Goal: Navigation & Orientation: Find specific page/section

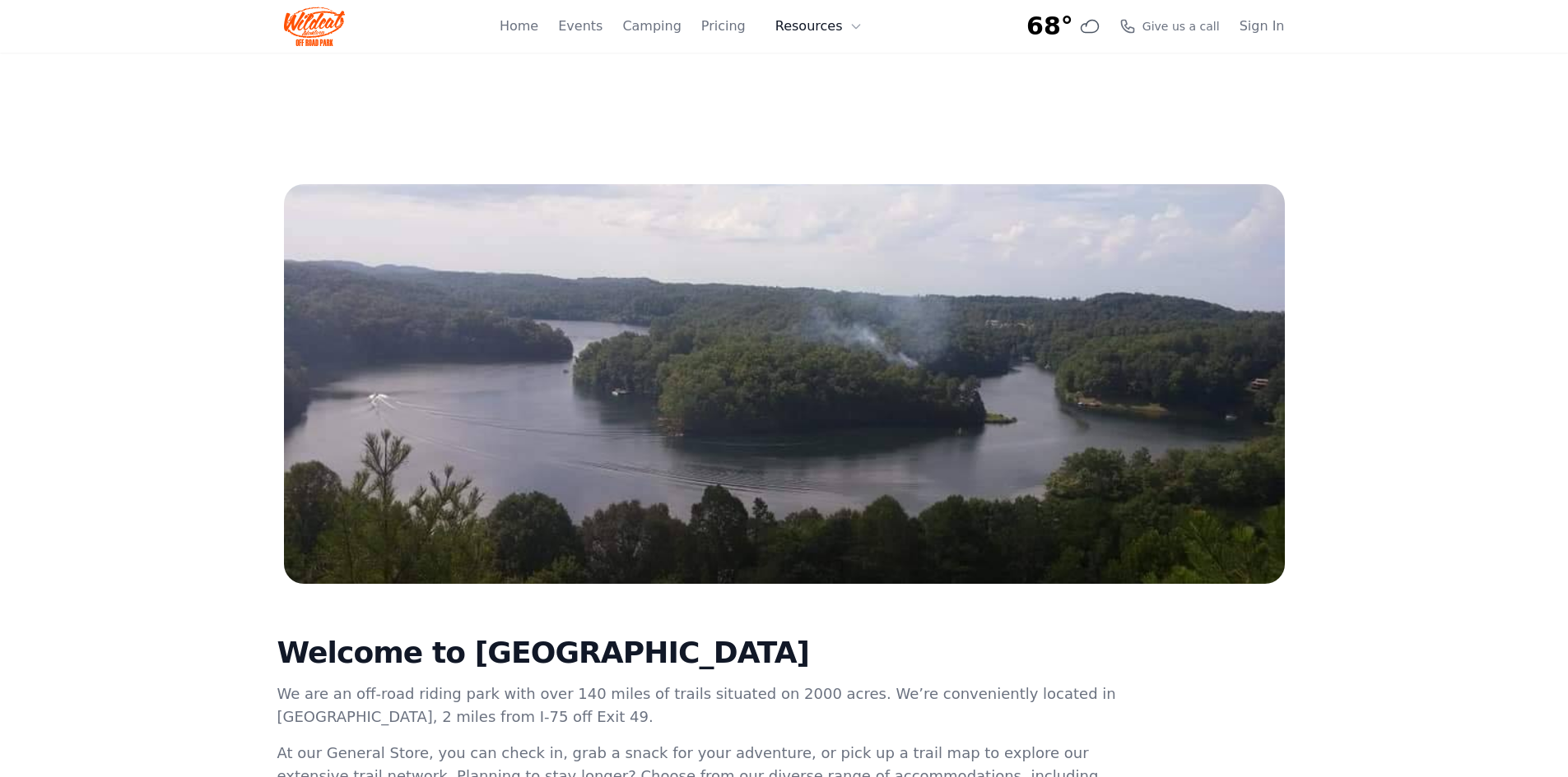
click at [796, 22] on button "Resources" at bounding box center [819, 26] width 107 height 33
click at [814, 67] on link "About" at bounding box center [844, 67] width 158 height 30
click at [825, 34] on button "Resources" at bounding box center [855, 26] width 107 height 33
click at [853, 91] on link "FAQ" at bounding box center [844, 97] width 158 height 30
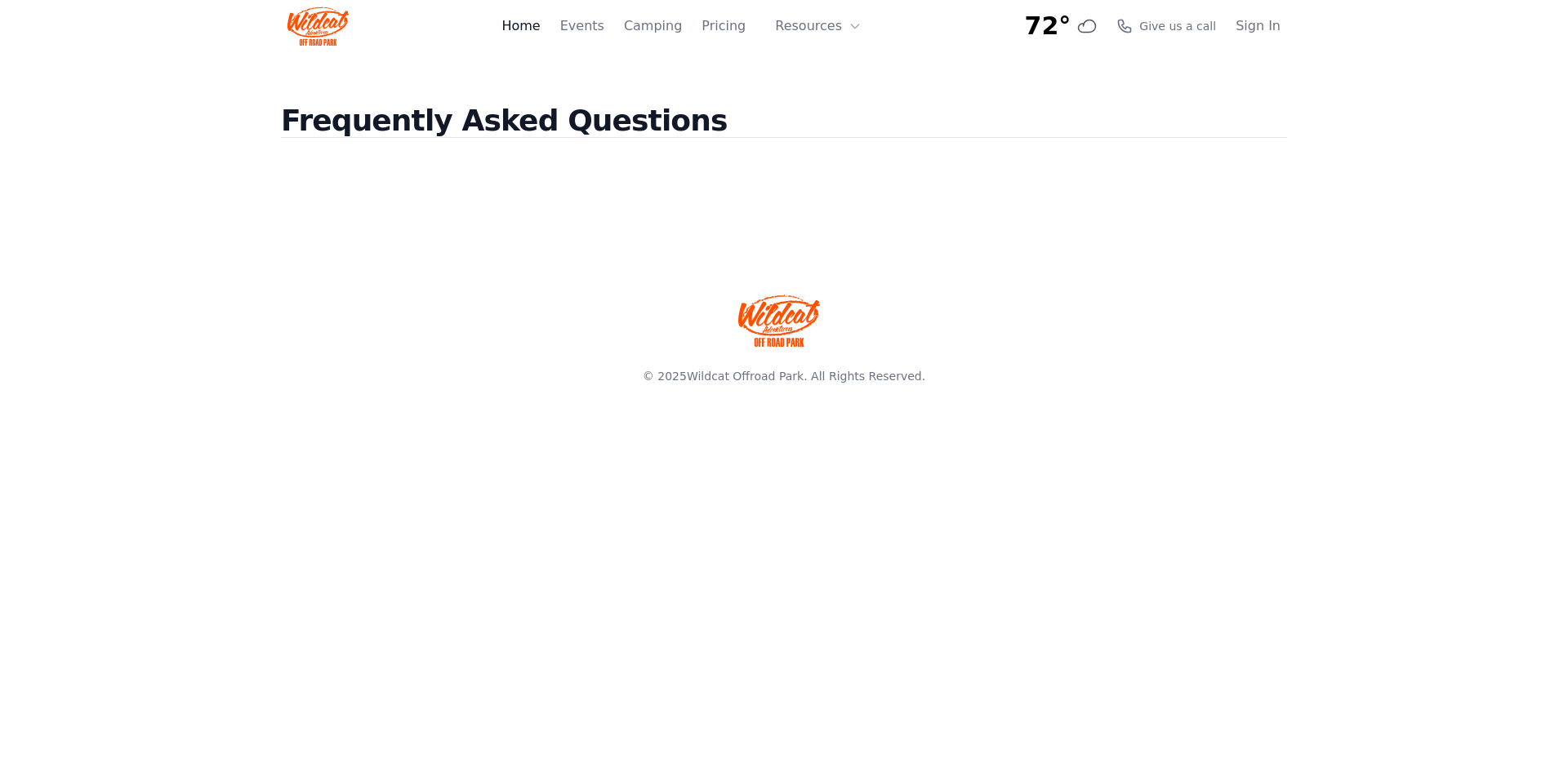
click at [540, 28] on link "Home" at bounding box center [520, 26] width 38 height 20
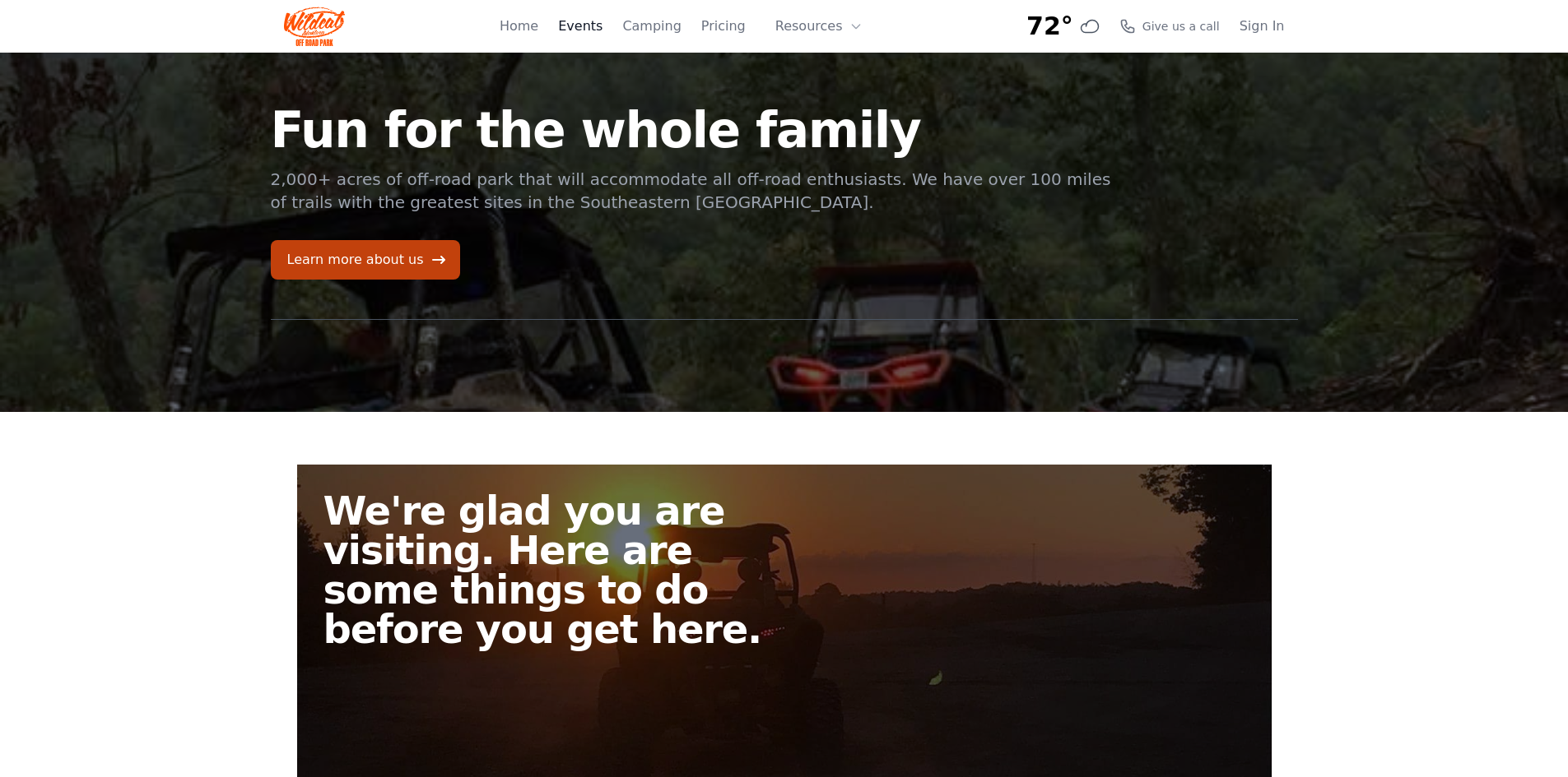
click at [598, 25] on link "Events" at bounding box center [581, 26] width 44 height 20
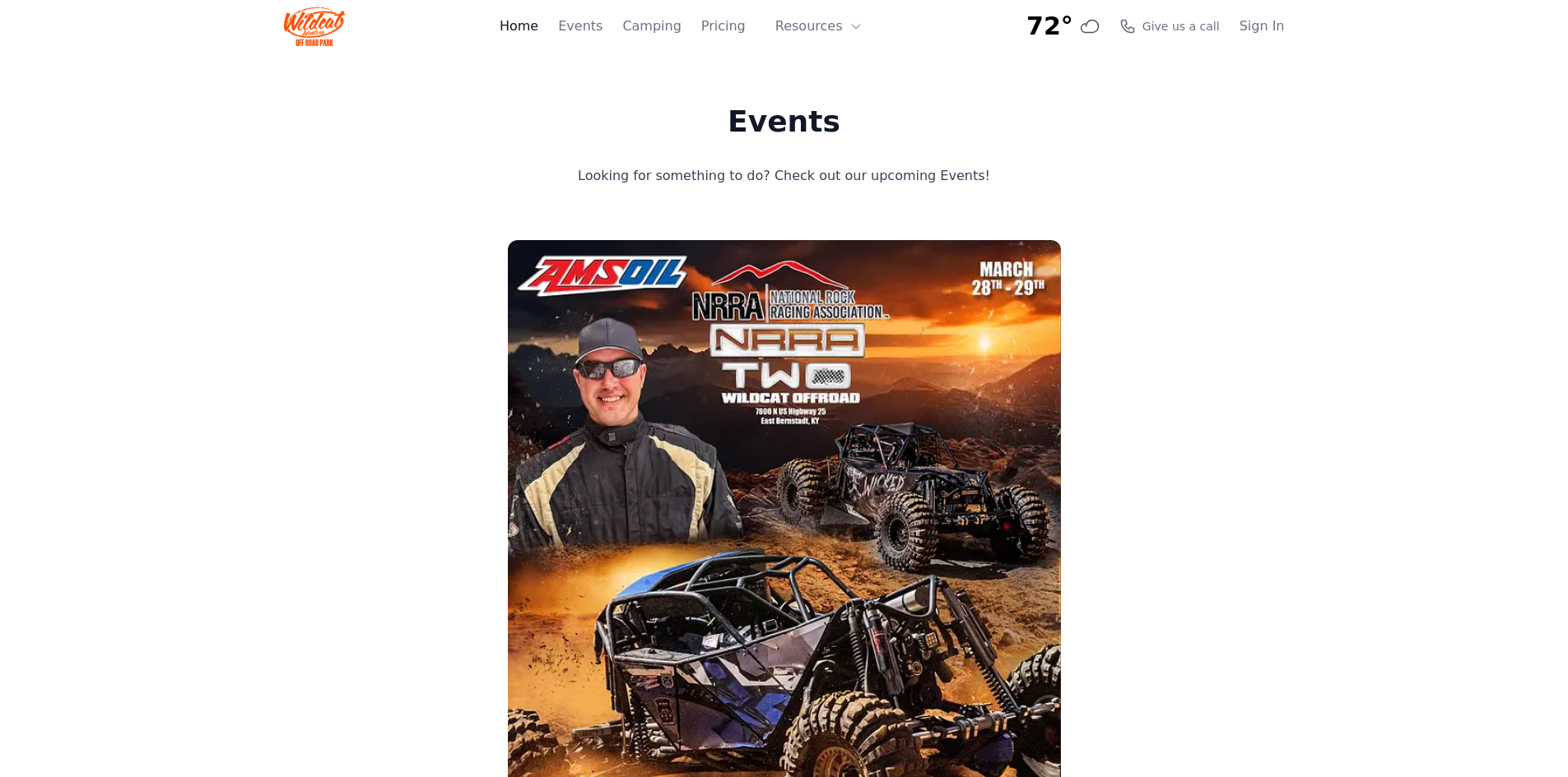
click at [534, 27] on link "Home" at bounding box center [519, 26] width 39 height 20
